Goal: Task Accomplishment & Management: Manage account settings

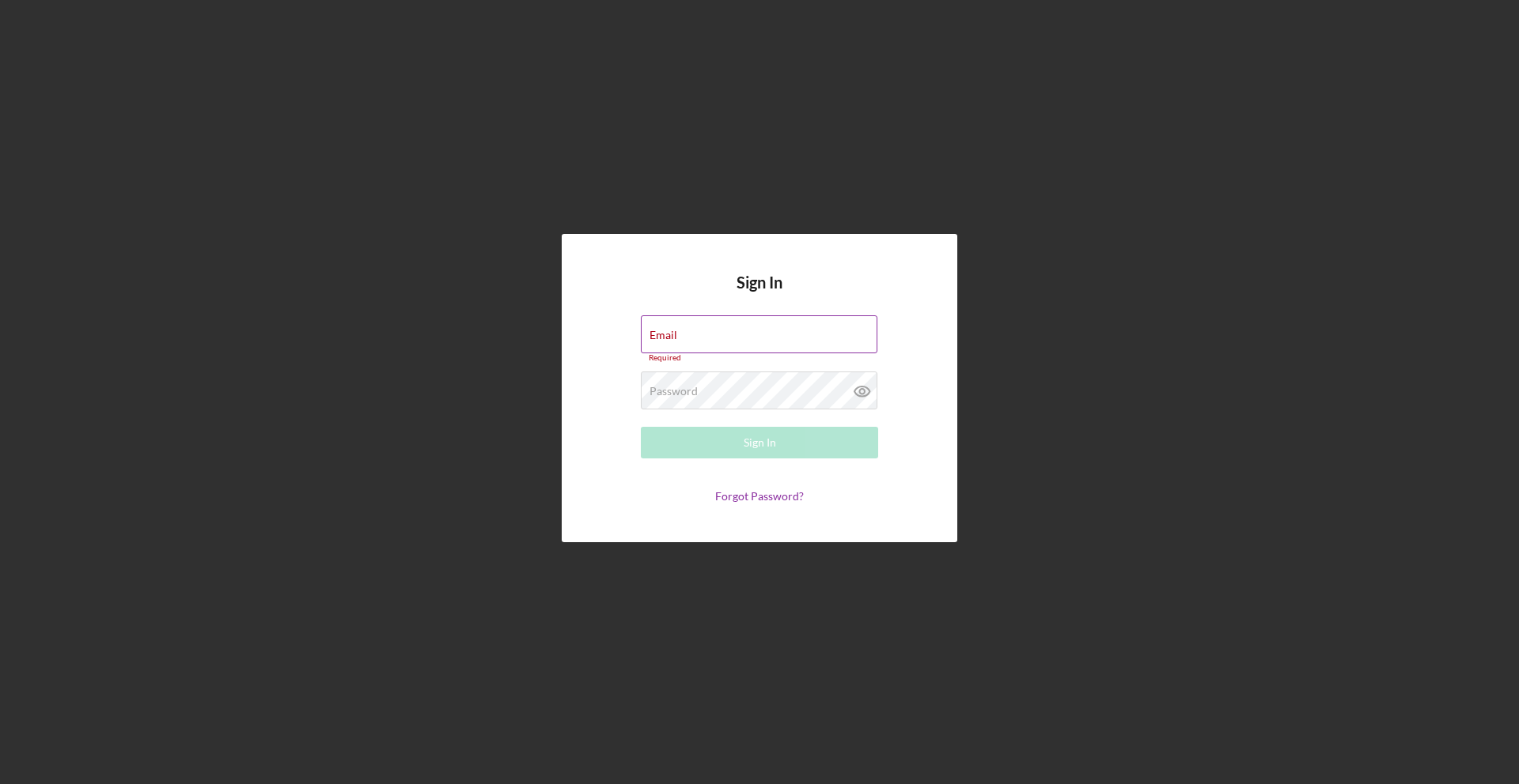
click at [738, 344] on input "Email" at bounding box center [759, 334] width 236 height 38
type input "[EMAIL_ADDRESS][DOMAIN_NAME]"
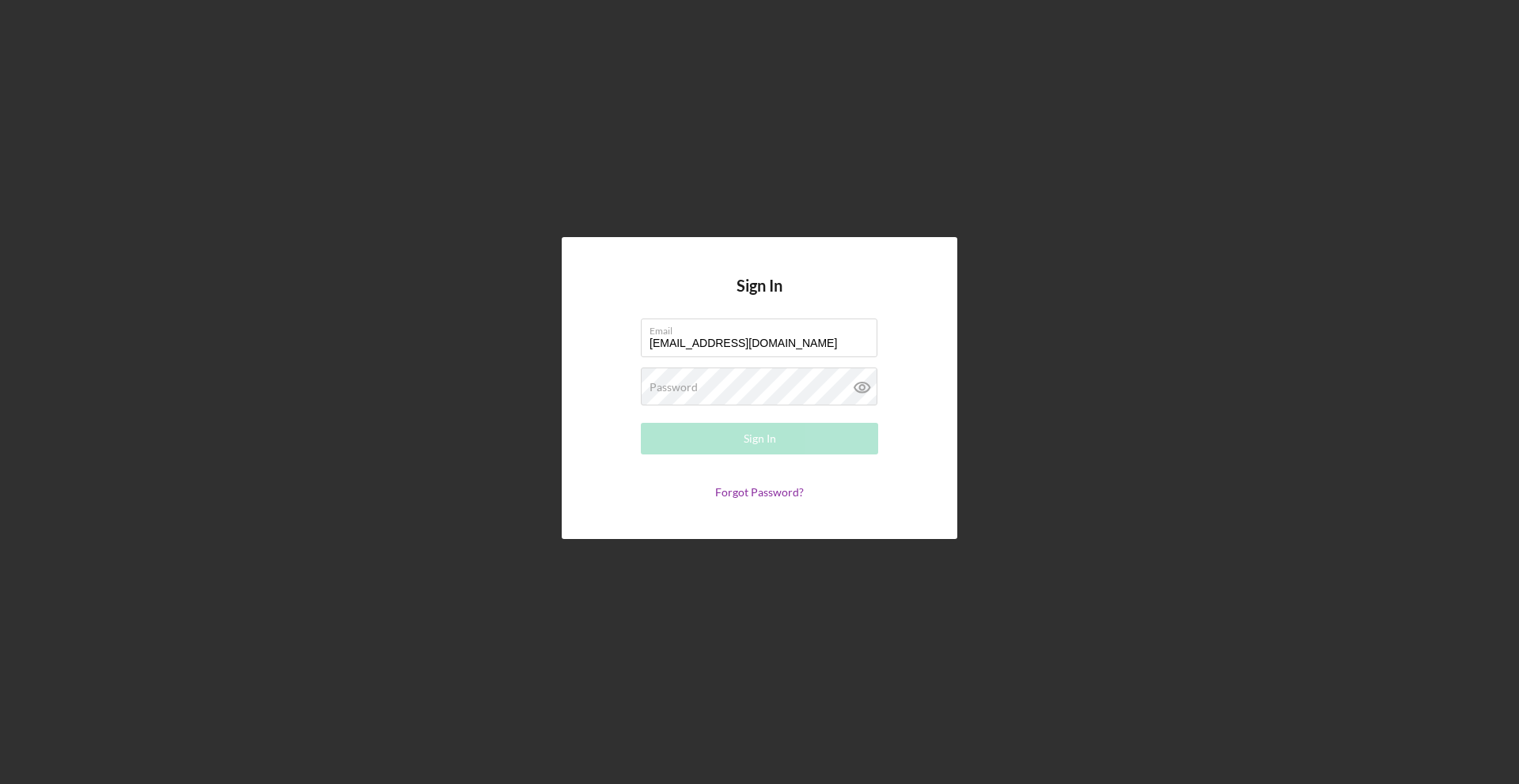
click at [746, 366] on form "Email [EMAIL_ADDRESS][DOMAIN_NAME] Password Required Sign In Forgot Password?" at bounding box center [760, 408] width 316 height 180
click at [742, 376] on div "Password Required" at bounding box center [759, 387] width 237 height 40
click at [742, 380] on label "Password" at bounding box center [764, 377] width 228 height 17
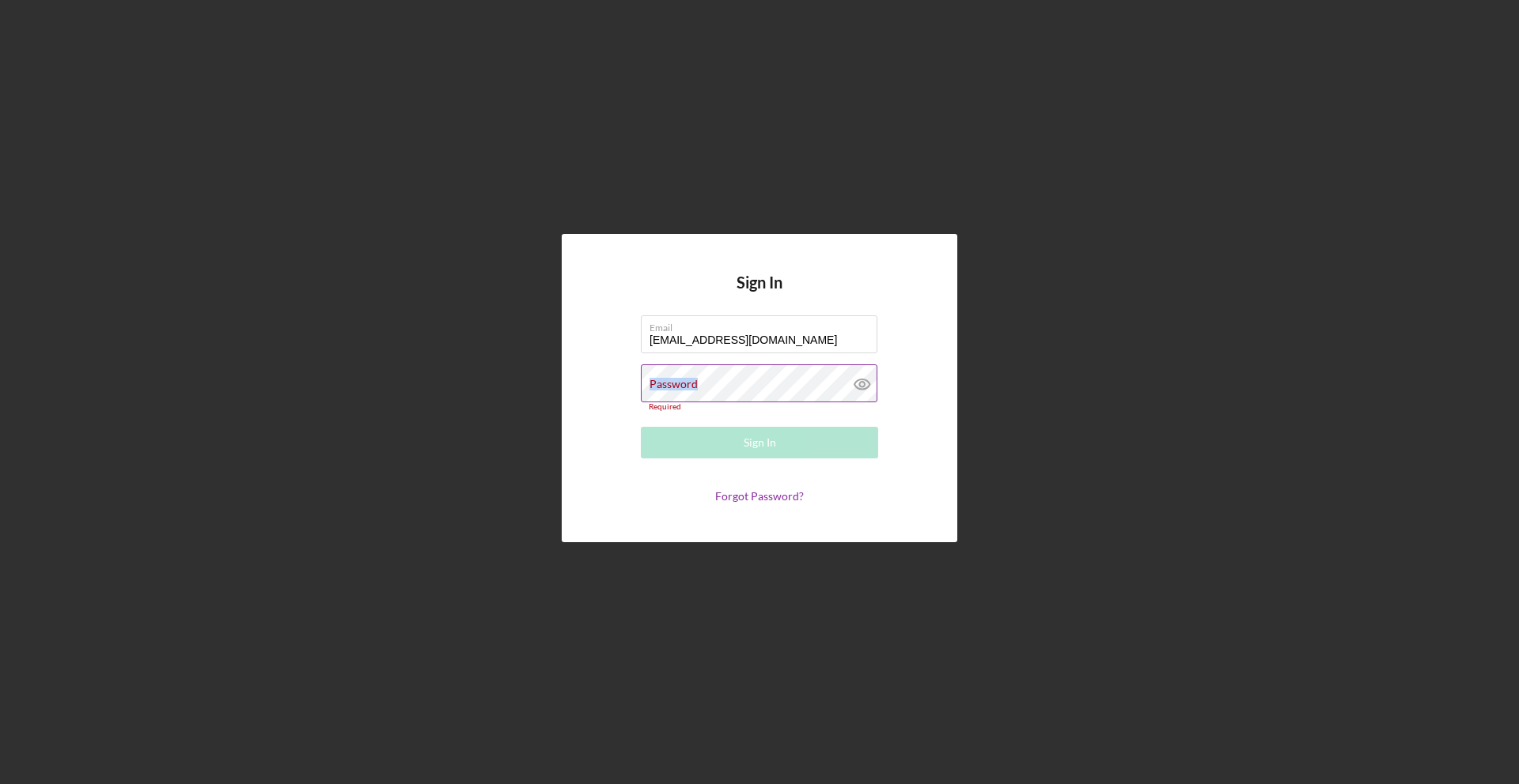
click at [741, 381] on div "Password Required" at bounding box center [759, 387] width 237 height 47
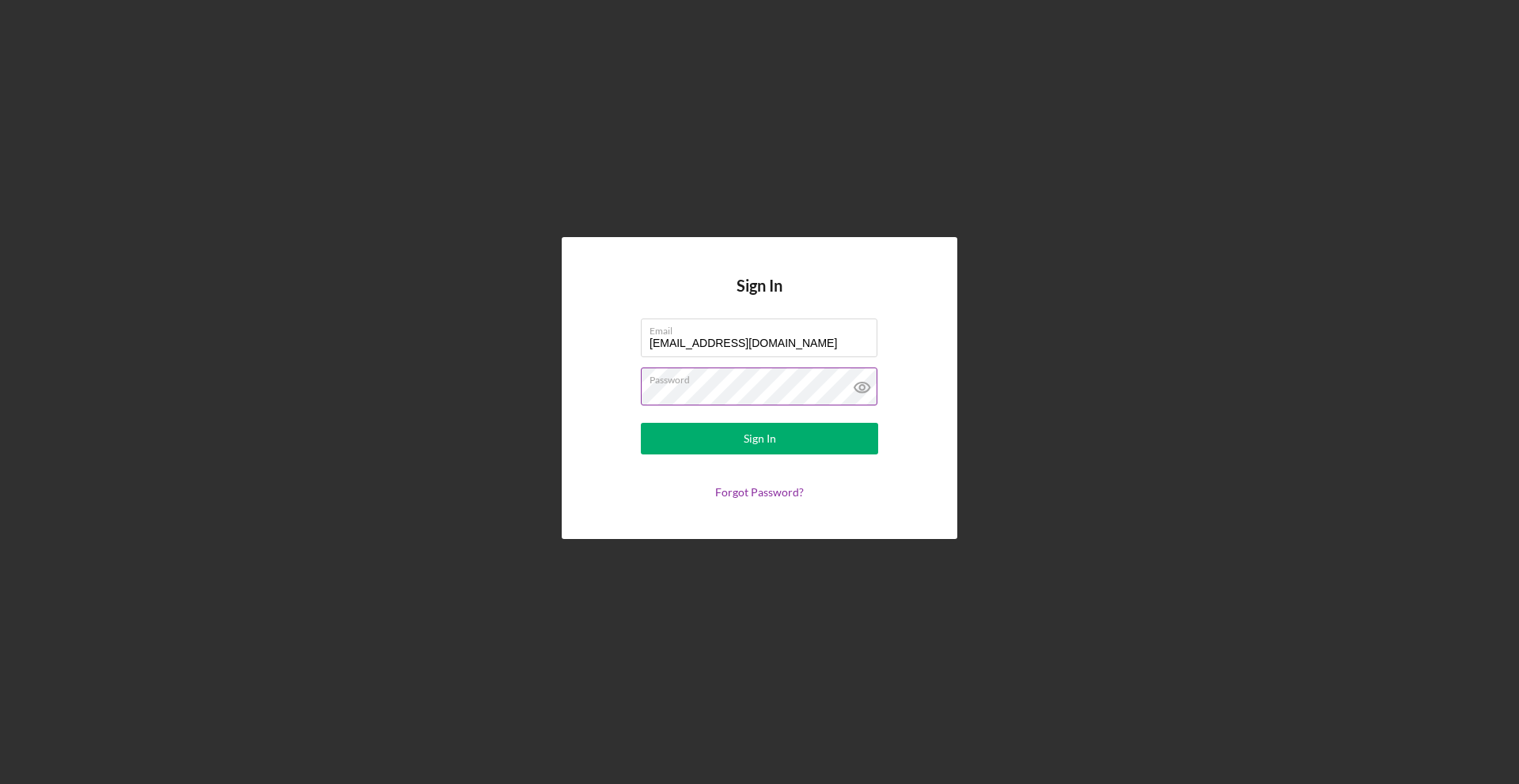
click at [641, 423] on button "Sign In" at bounding box center [759, 439] width 237 height 32
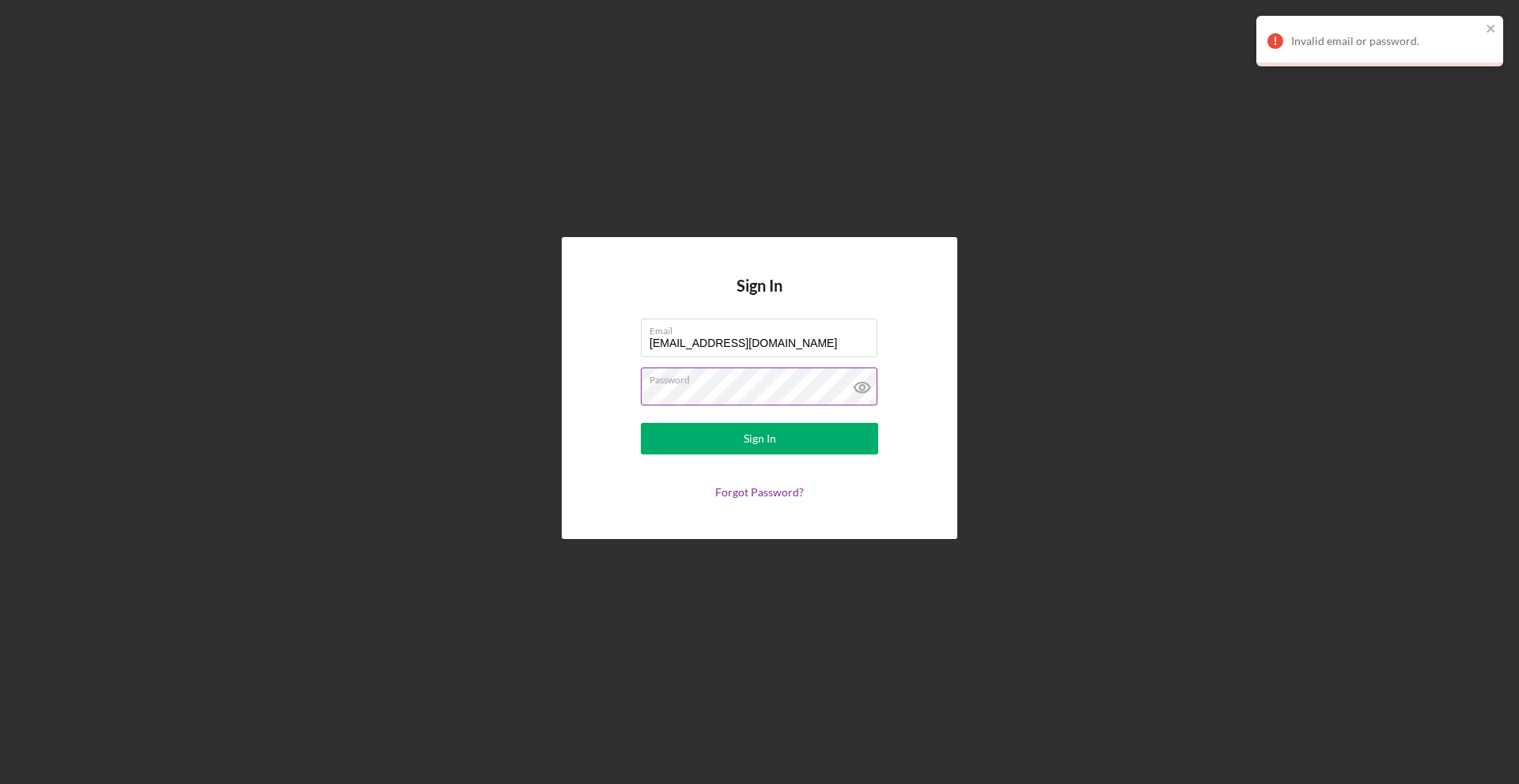
click at [641, 423] on button "Sign In" at bounding box center [759, 439] width 237 height 32
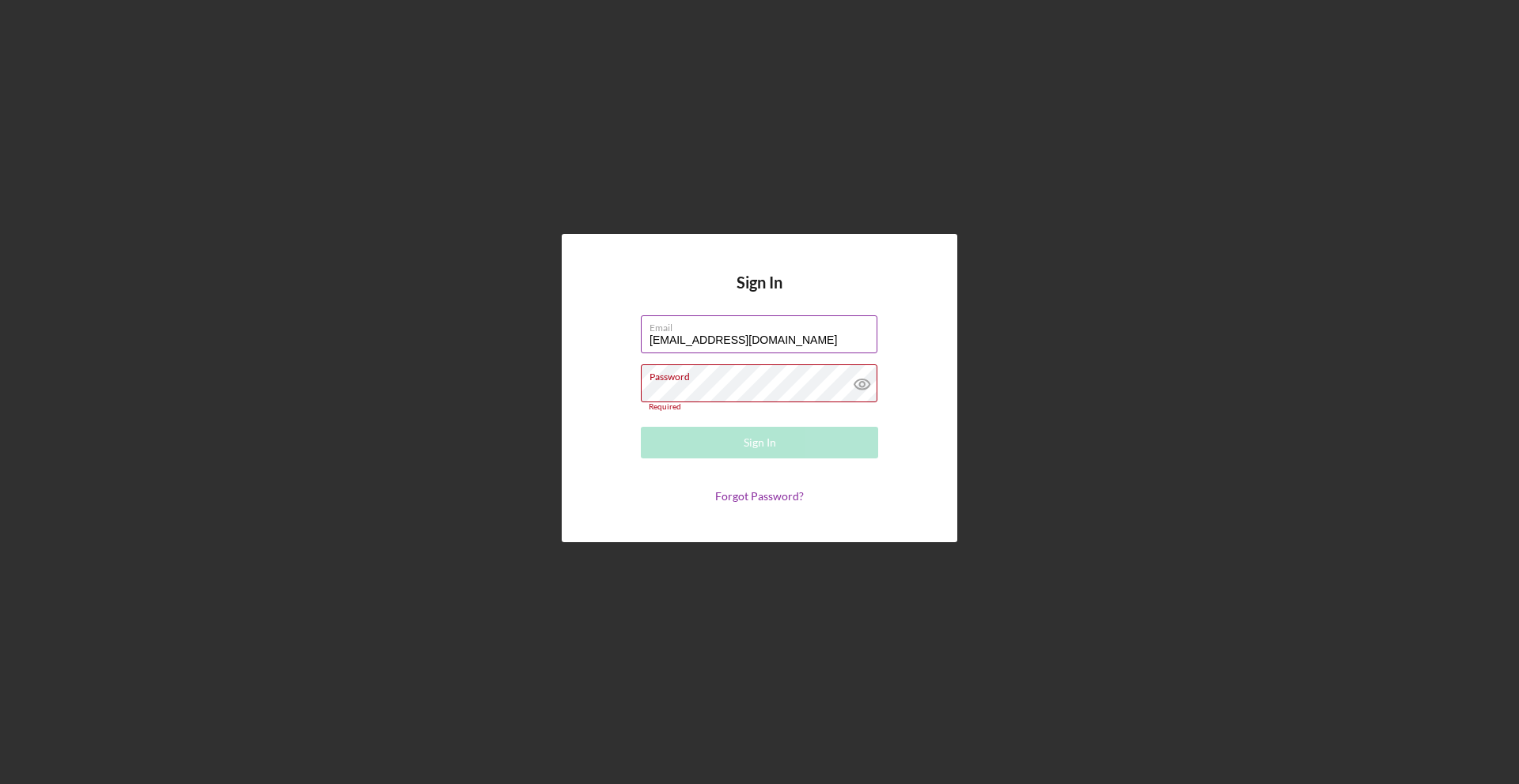
click at [813, 344] on input "[EMAIL_ADDRESS][DOMAIN_NAME]" at bounding box center [759, 334] width 236 height 38
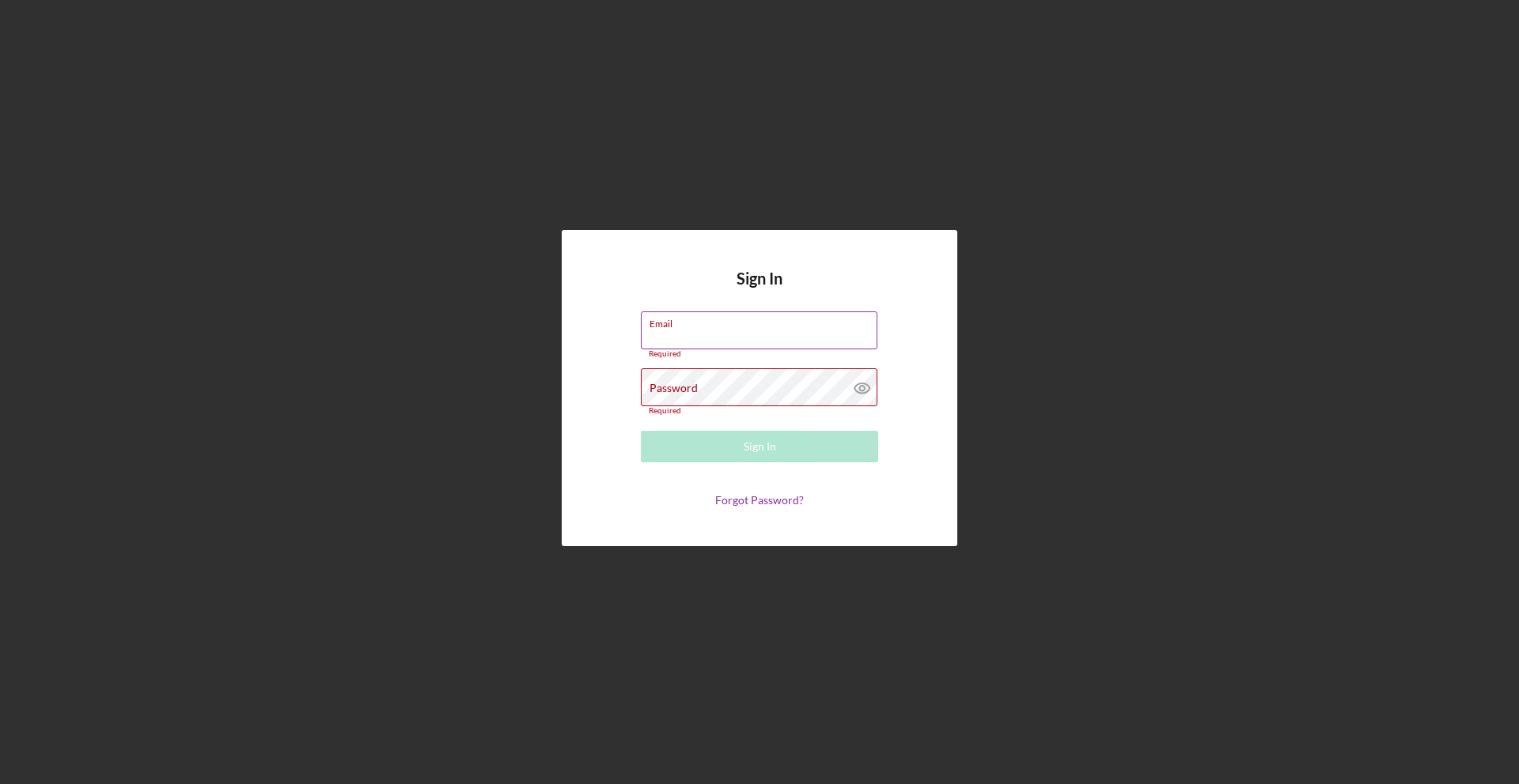
click at [719, 333] on input "Email" at bounding box center [759, 331] width 236 height 38
type input "[EMAIL_ADDRESS][DOMAIN_NAME]"
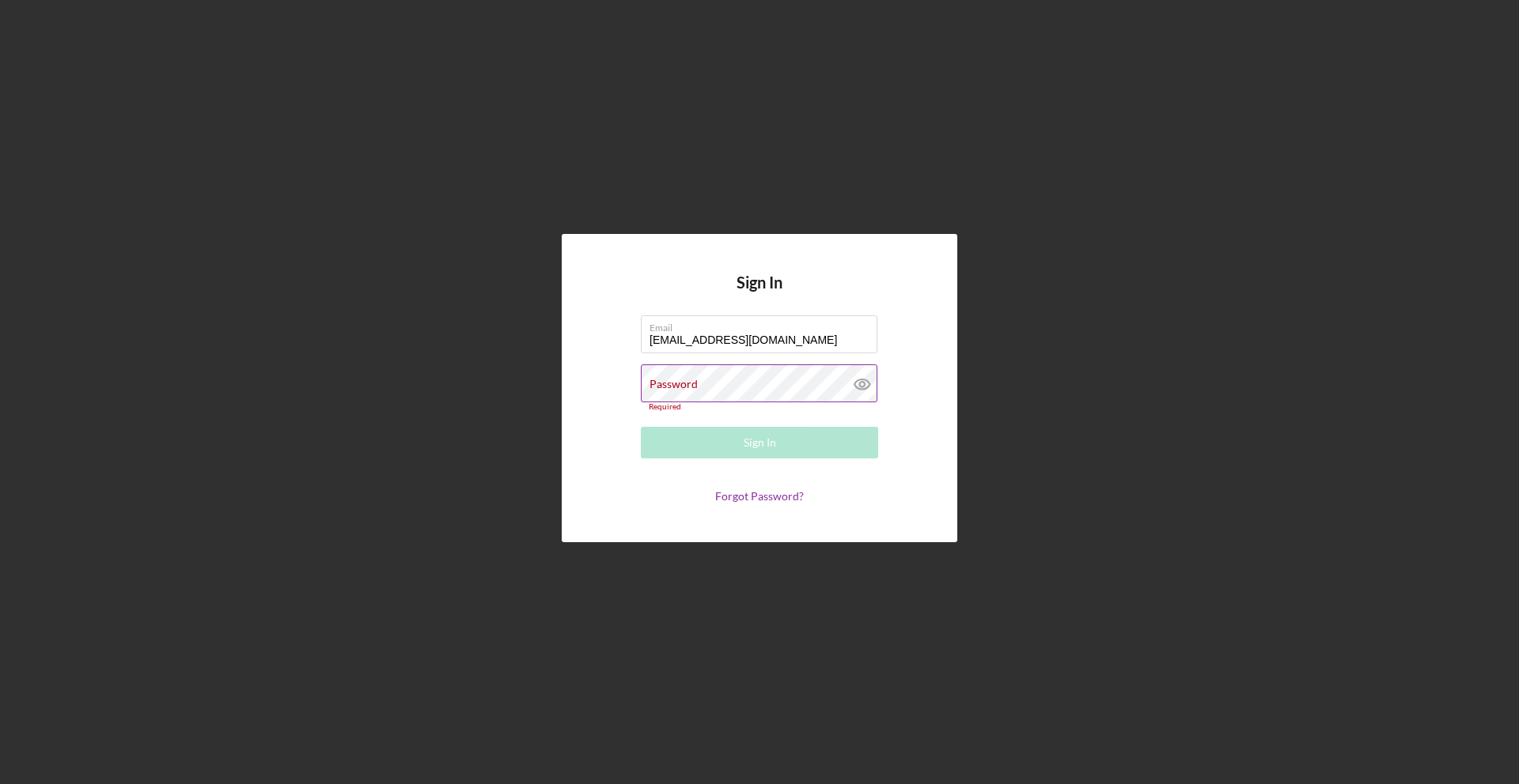
click at [725, 410] on div "Required" at bounding box center [759, 407] width 237 height 9
click at [739, 382] on div "Password Required" at bounding box center [759, 387] width 237 height 47
